Goal: Check status

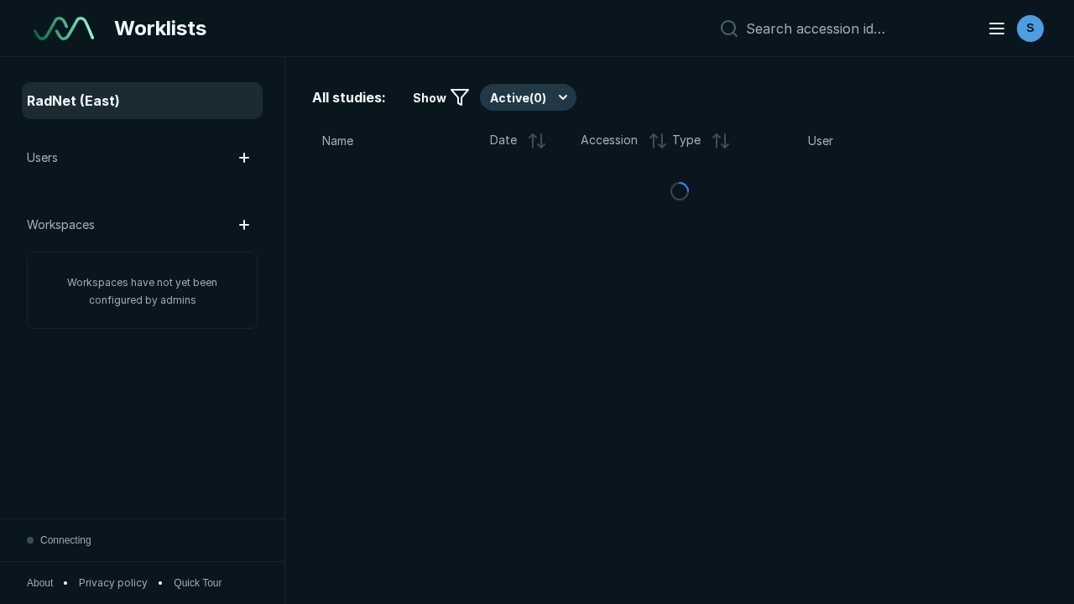
scroll to position [4582, 6990]
